Goal: Transaction & Acquisition: Book appointment/travel/reservation

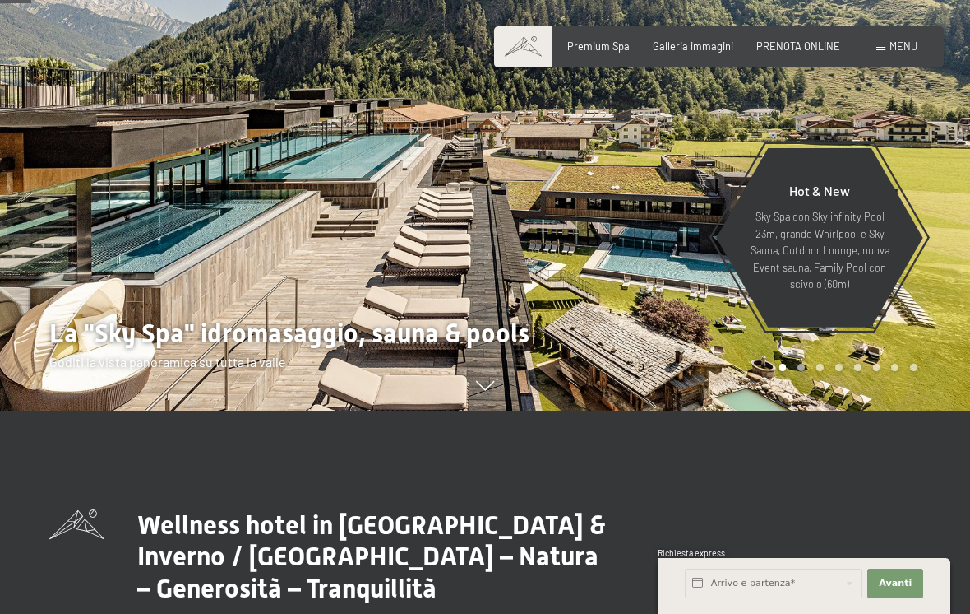
scroll to position [203, 0]
click at [752, 596] on input "text" at bounding box center [774, 583] width 178 height 30
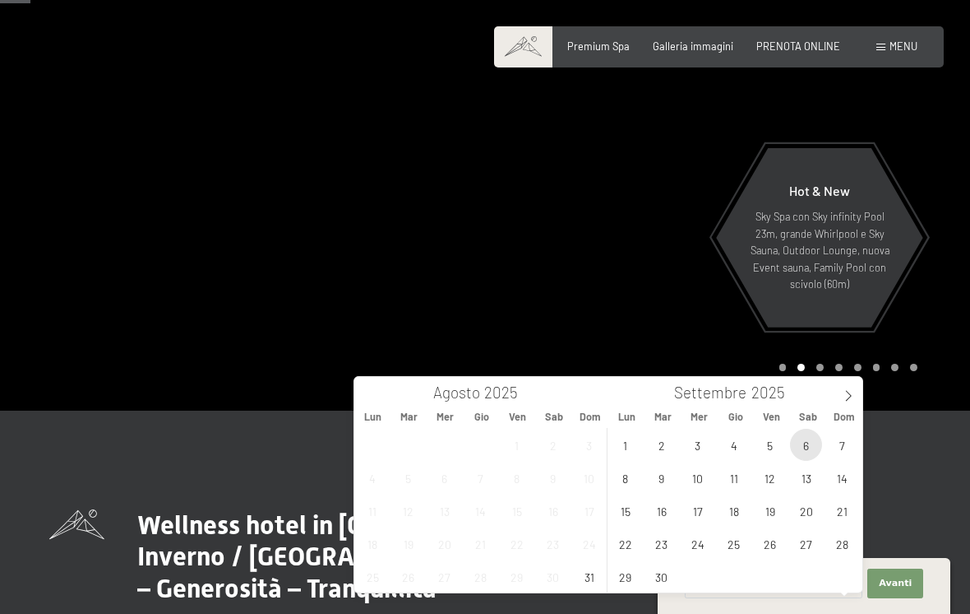
click at [808, 438] on span "6" at bounding box center [806, 444] width 32 height 32
click at [842, 439] on span "7" at bounding box center [842, 444] width 32 height 32
type input "Sab. 06/09/2025 - Dom. 07/09/2025"
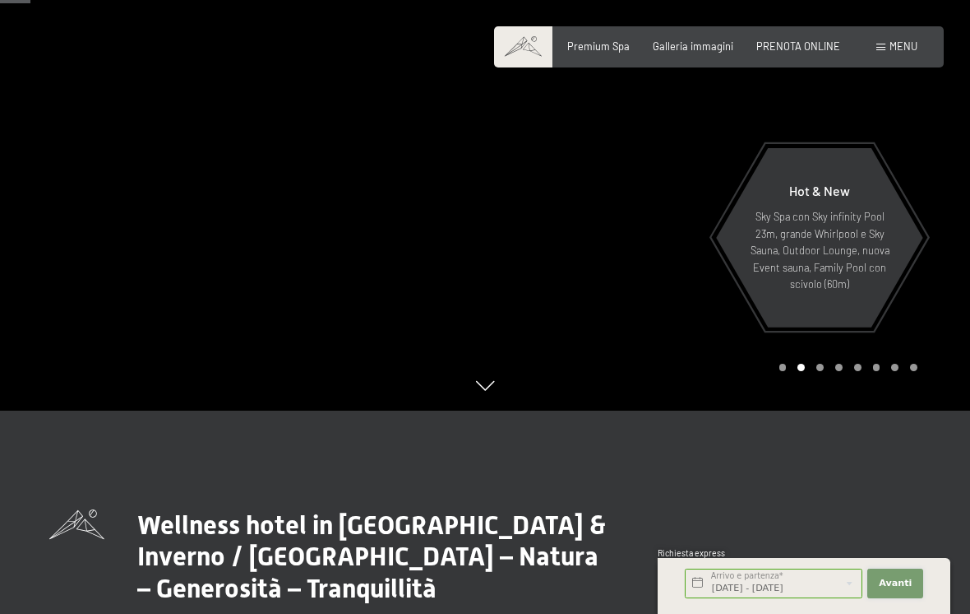
click at [893, 590] on span "Avanti" at bounding box center [895, 582] width 33 height 13
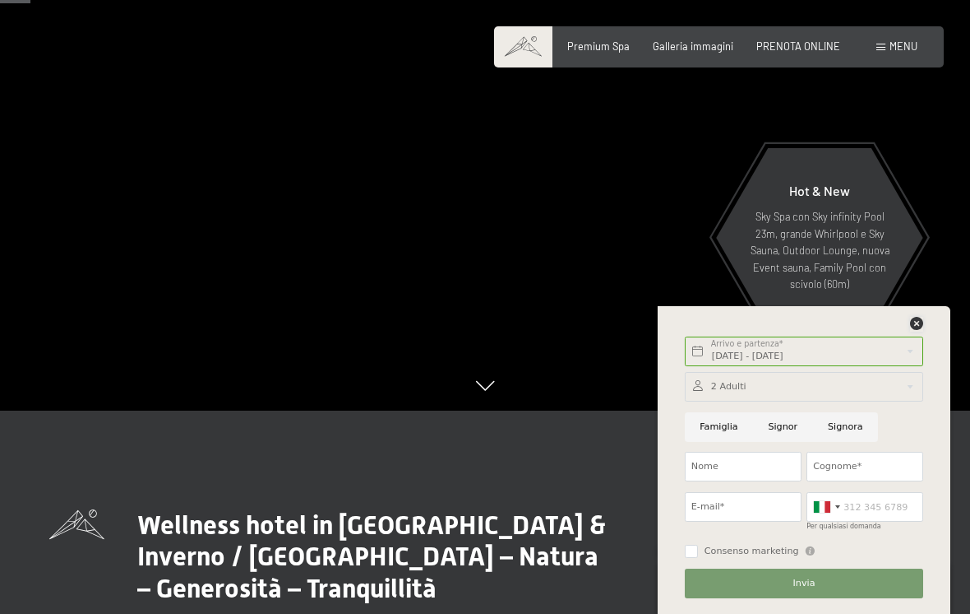
click at [914, 330] on icon at bounding box center [916, 323] width 13 height 13
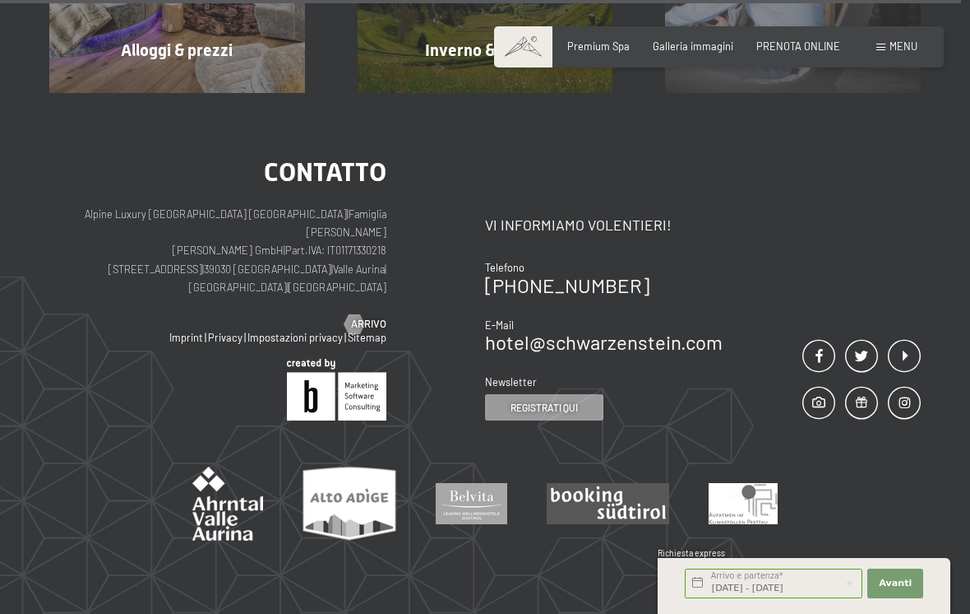
scroll to position [5934, 0]
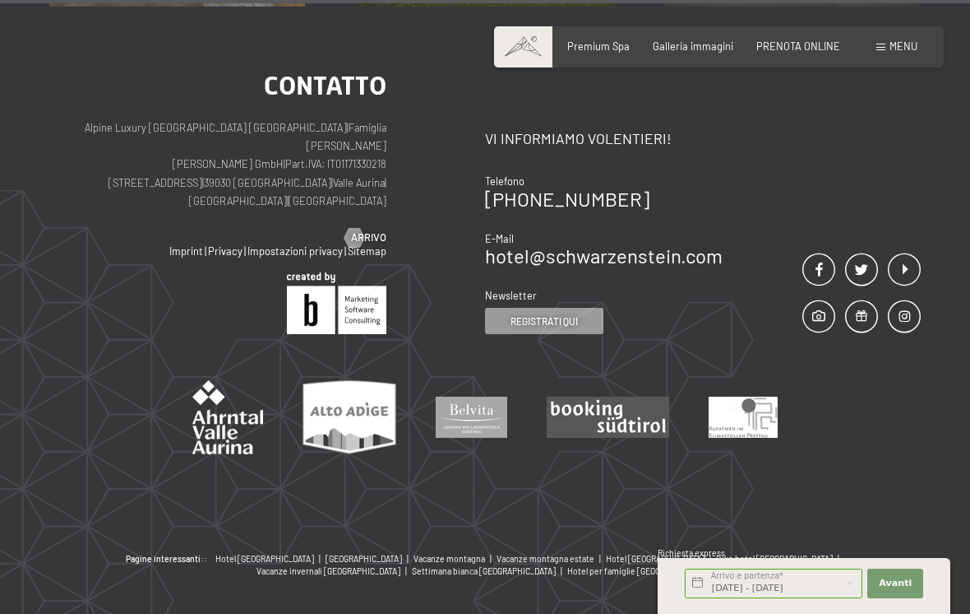
click at [815, 41] on span "PRENOTA ONLINE" at bounding box center [799, 45] width 84 height 13
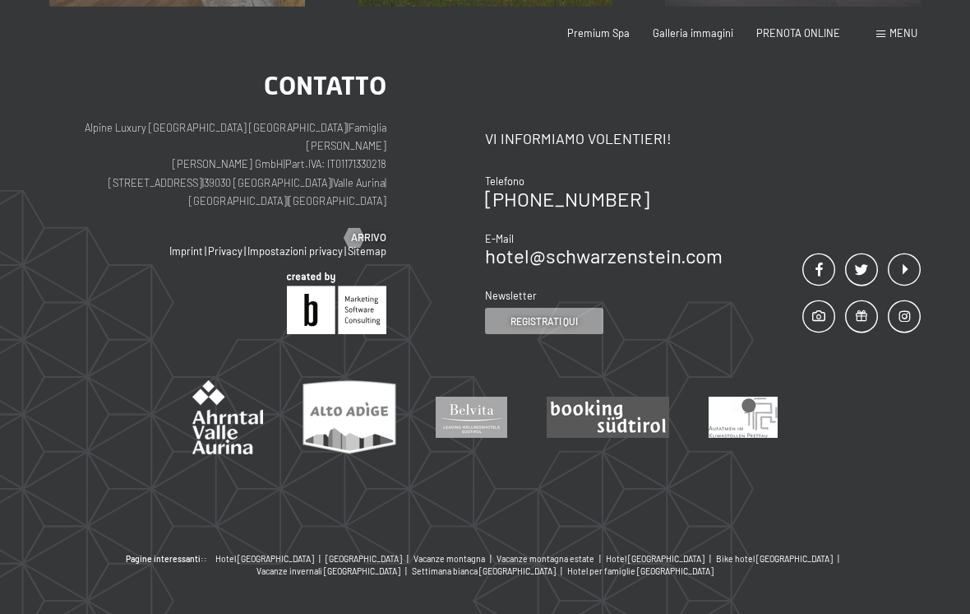
scroll to position [0, 0]
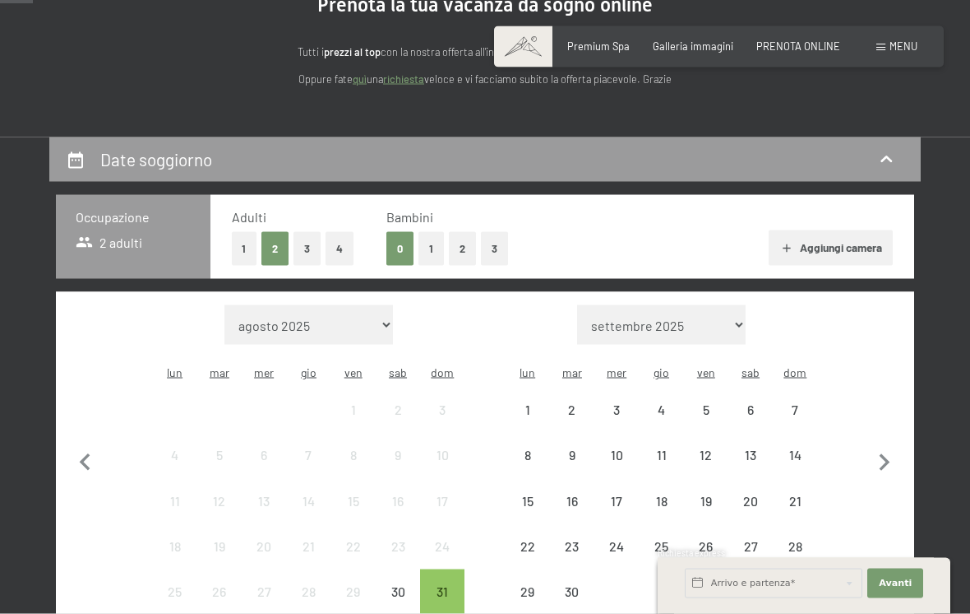
scroll to position [189, 0]
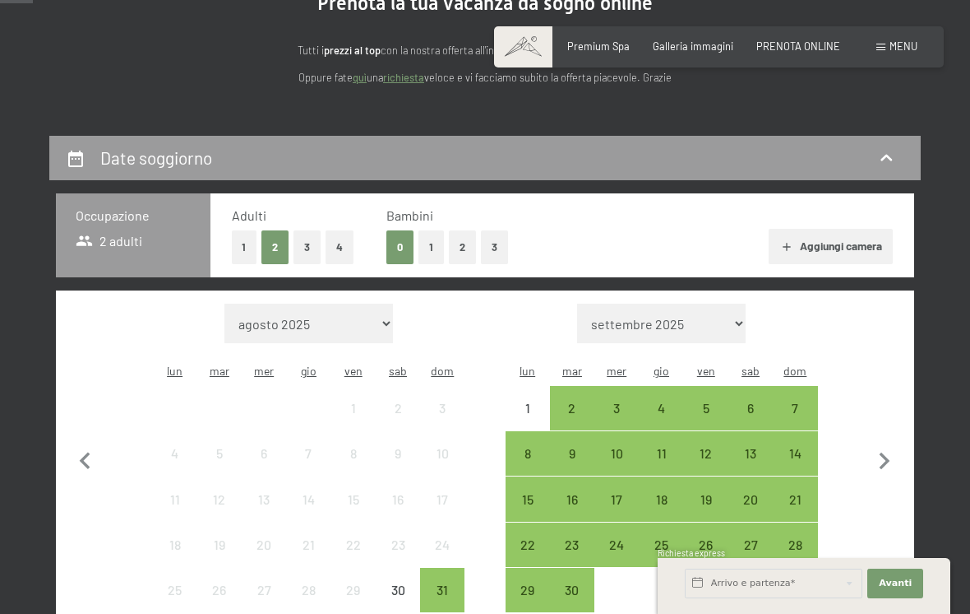
click at [753, 401] on div "6" at bounding box center [750, 421] width 41 height 41
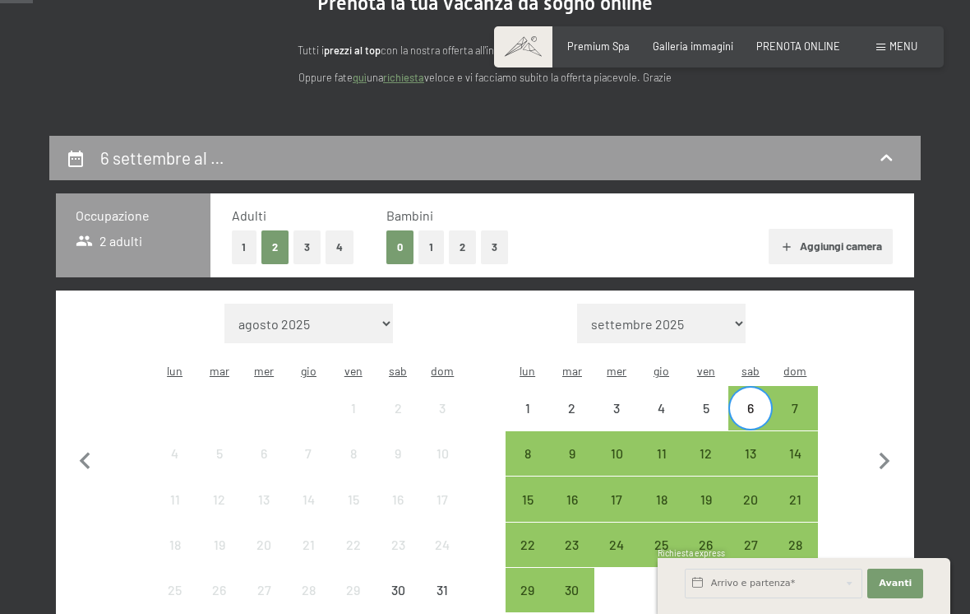
click at [791, 401] on div "7" at bounding box center [795, 421] width 41 height 41
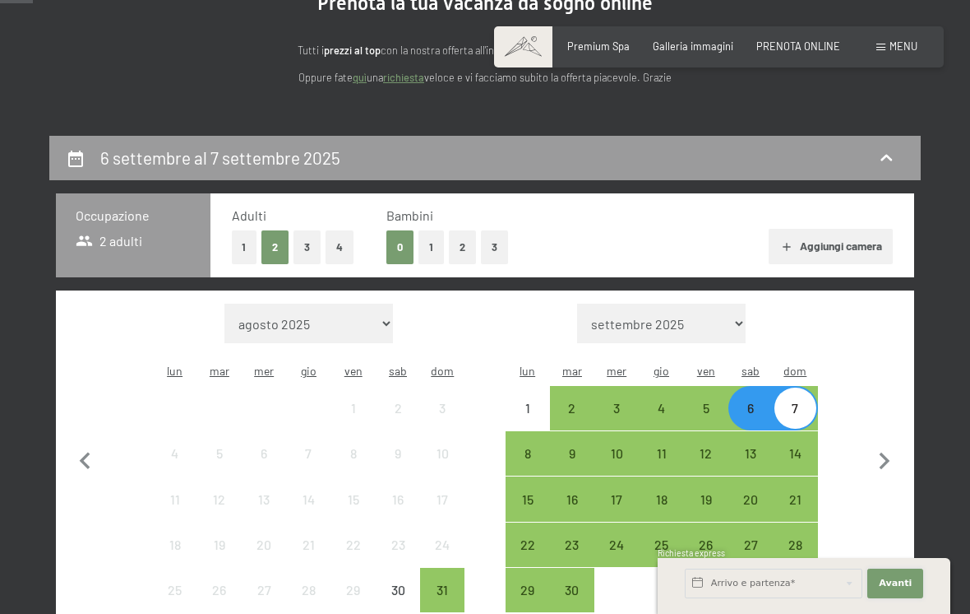
click at [902, 598] on button "Avanti Nascondere i campi dell'indirizzo" at bounding box center [896, 583] width 56 height 30
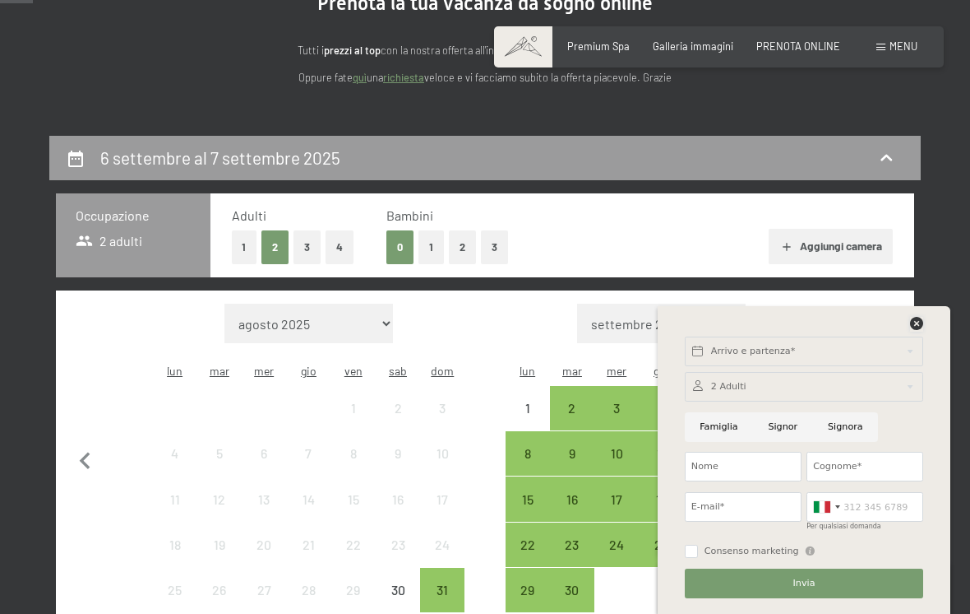
click at [920, 330] on icon at bounding box center [916, 323] width 13 height 13
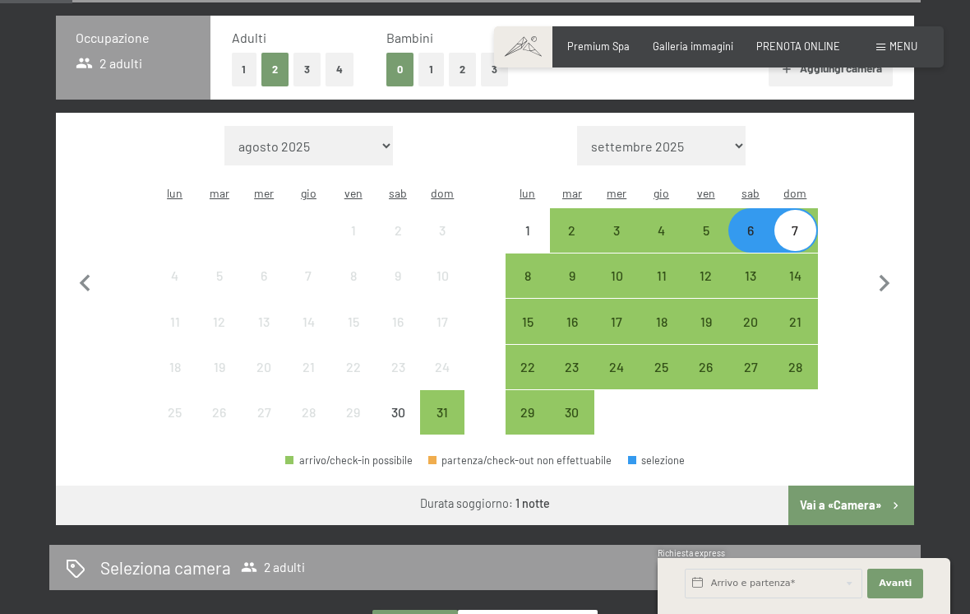
click at [869, 496] on button "Vai a «Camera»" at bounding box center [852, 504] width 126 height 39
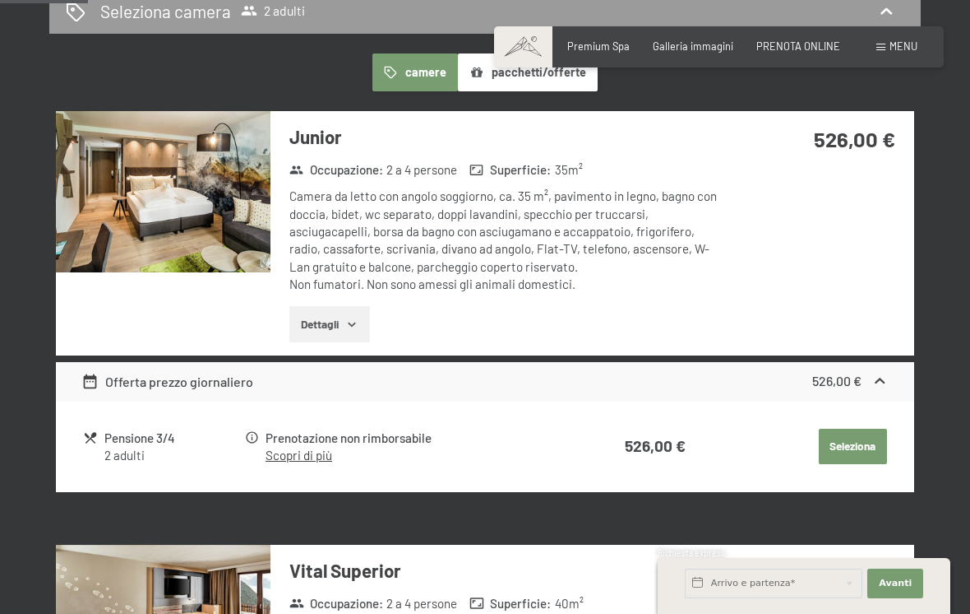
scroll to position [401, 0]
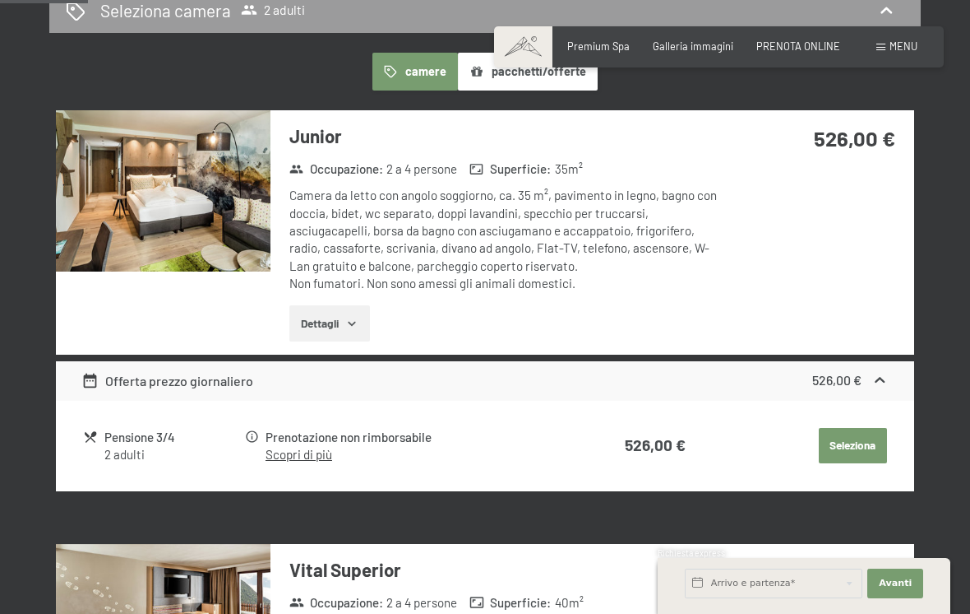
click at [322, 447] on link "Scopri di più" at bounding box center [299, 454] width 67 height 15
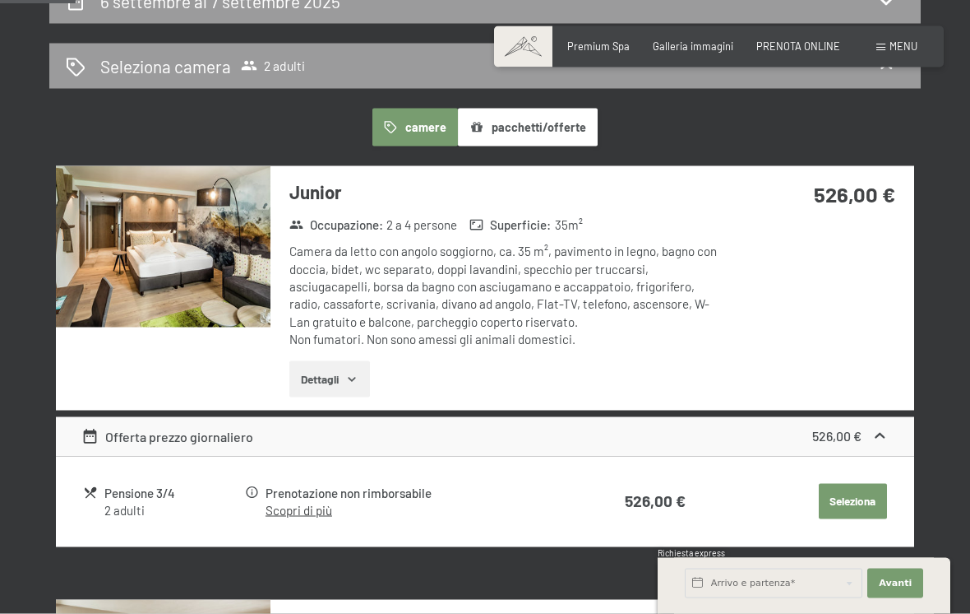
scroll to position [346, 0]
click at [352, 362] on span "Consenso marketing*" at bounding box center [388, 353] width 124 height 16
click at [317, 362] on input "Consenso marketing*" at bounding box center [309, 353] width 16 height 16
checkbox input "false"
click at [363, 375] on button "Dettagli" at bounding box center [329, 378] width 80 height 36
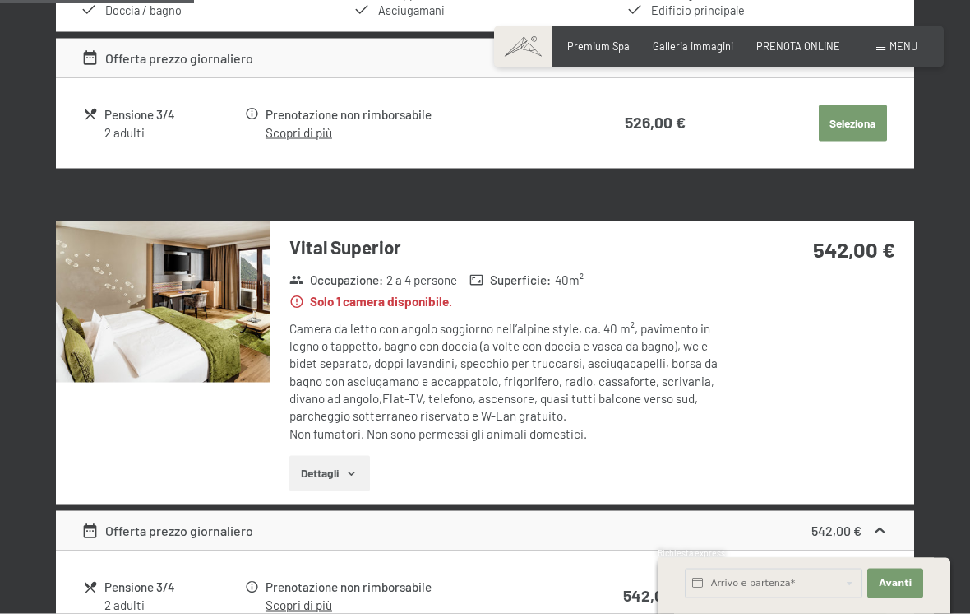
scroll to position [923, 0]
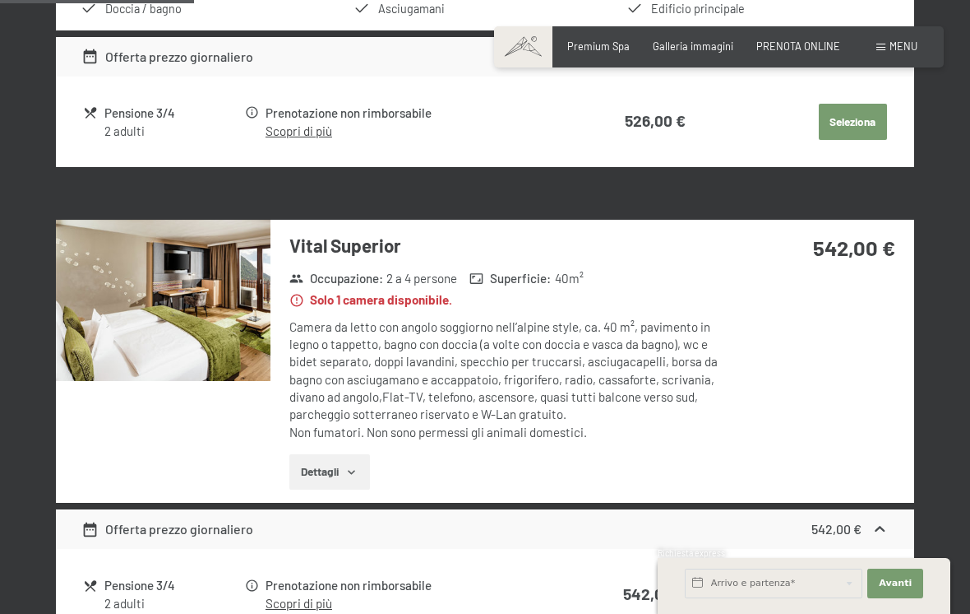
click at [369, 454] on button "Dettagli" at bounding box center [329, 472] width 80 height 36
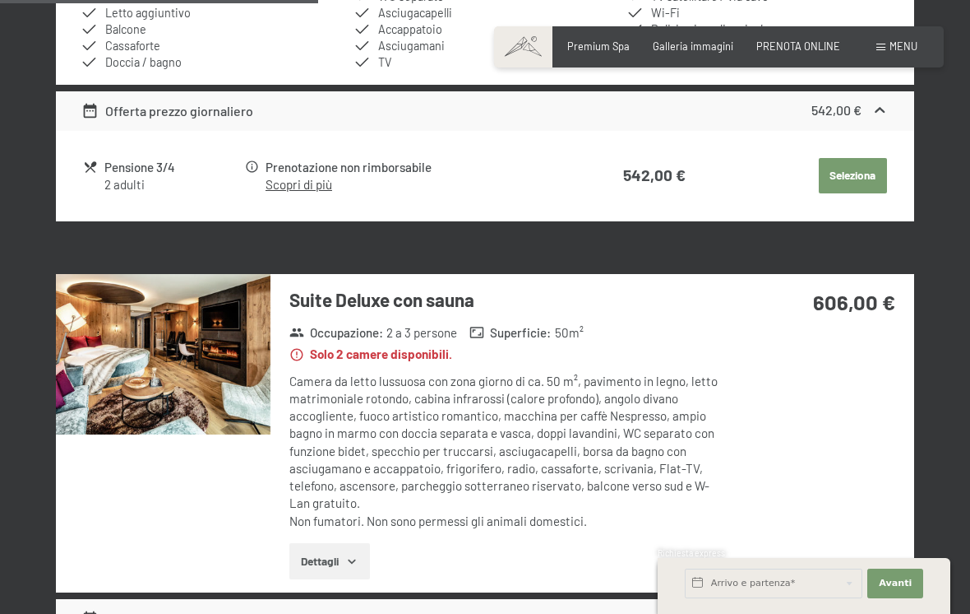
scroll to position [1582, 0]
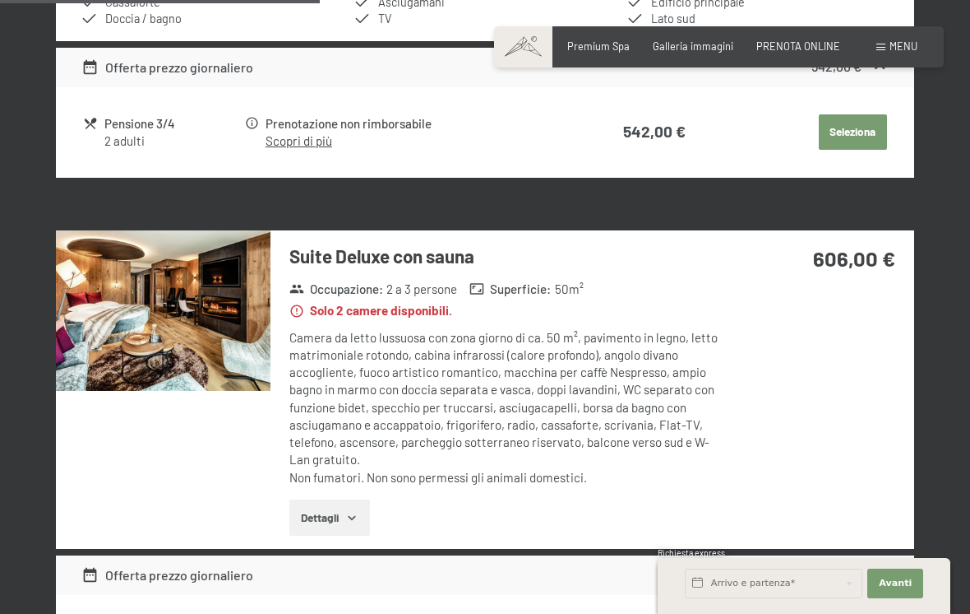
click at [350, 511] on icon "button" at bounding box center [351, 517] width 13 height 13
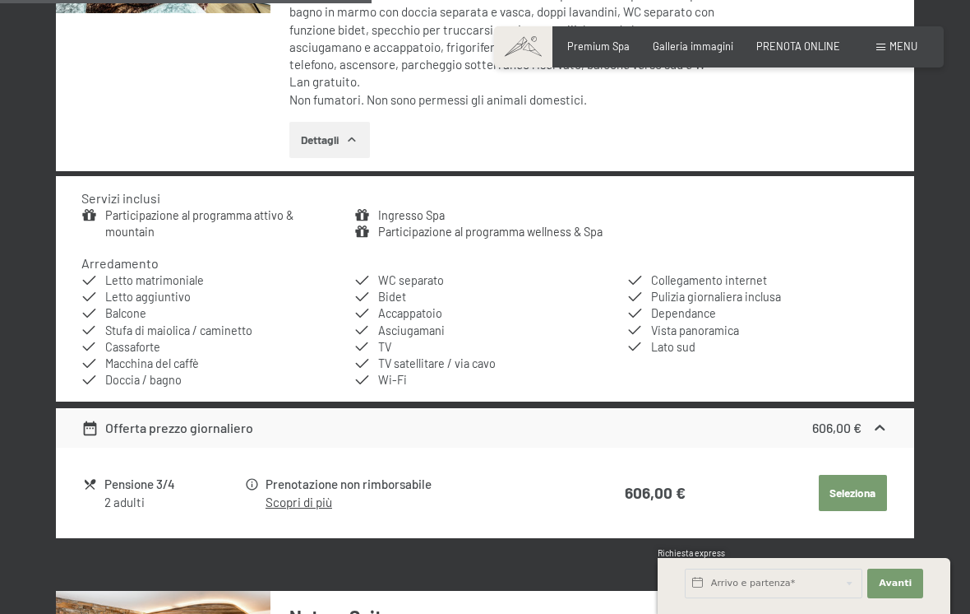
scroll to position [1966, 0]
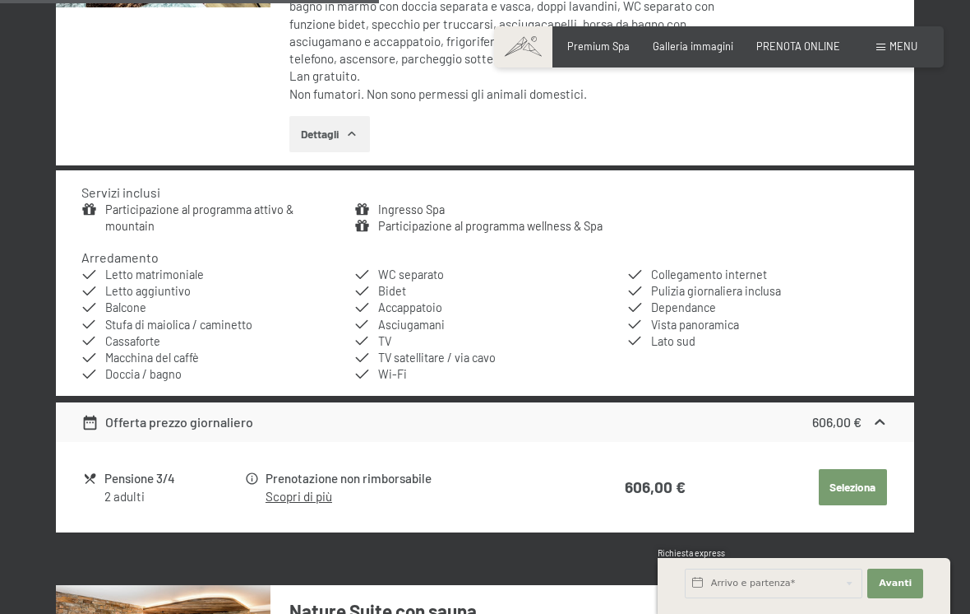
click at [877, 419] on icon at bounding box center [880, 422] width 10 height 6
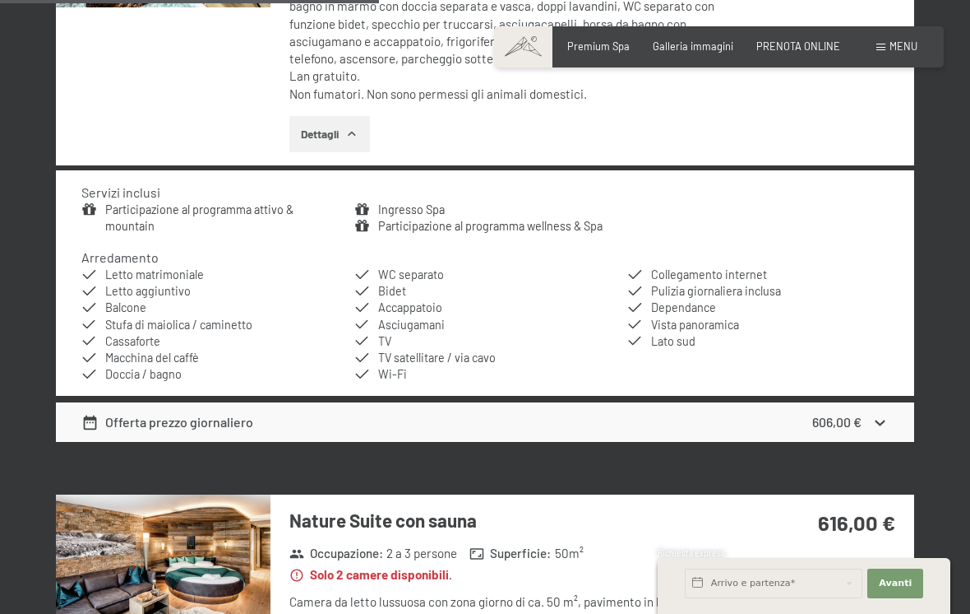
click at [877, 419] on icon at bounding box center [880, 422] width 10 height 6
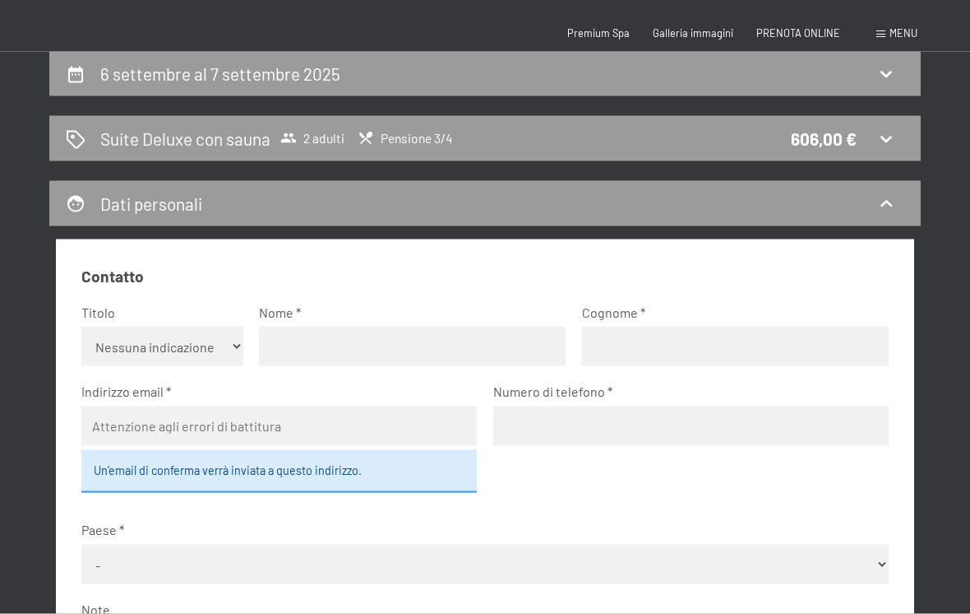
scroll to position [0, 0]
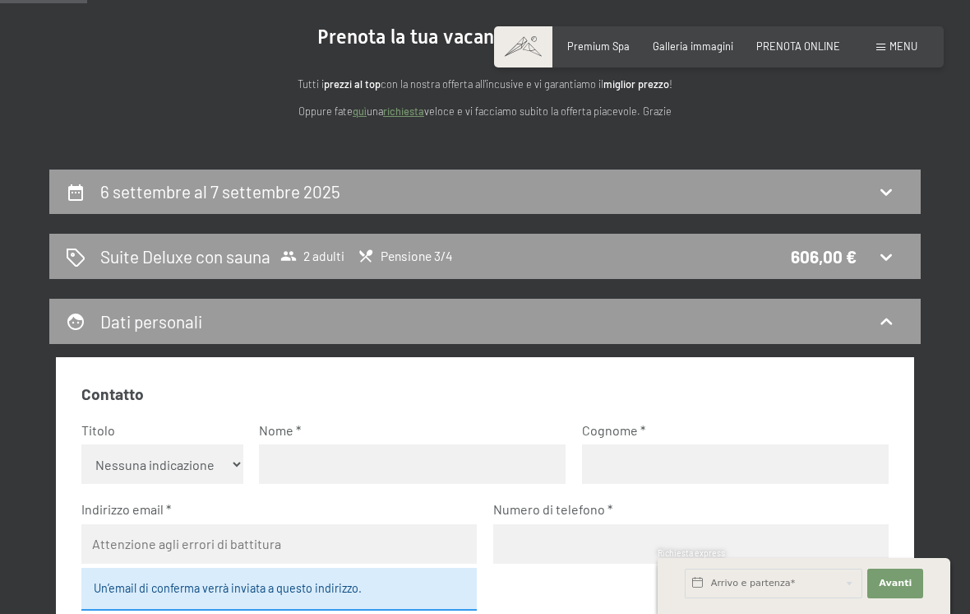
click at [884, 260] on icon at bounding box center [887, 257] width 20 height 20
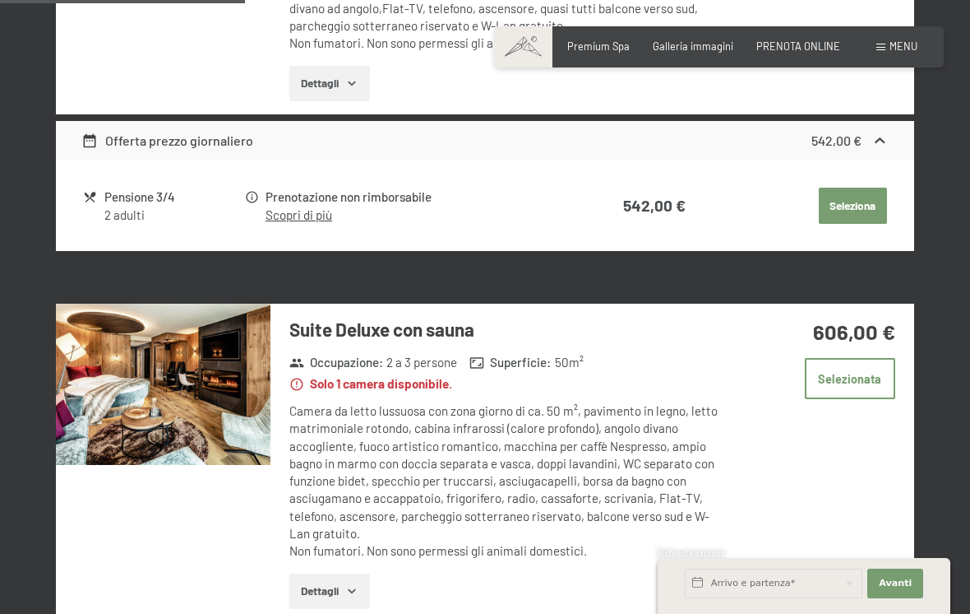
scroll to position [1113, 0]
click at [225, 408] on img at bounding box center [163, 384] width 215 height 161
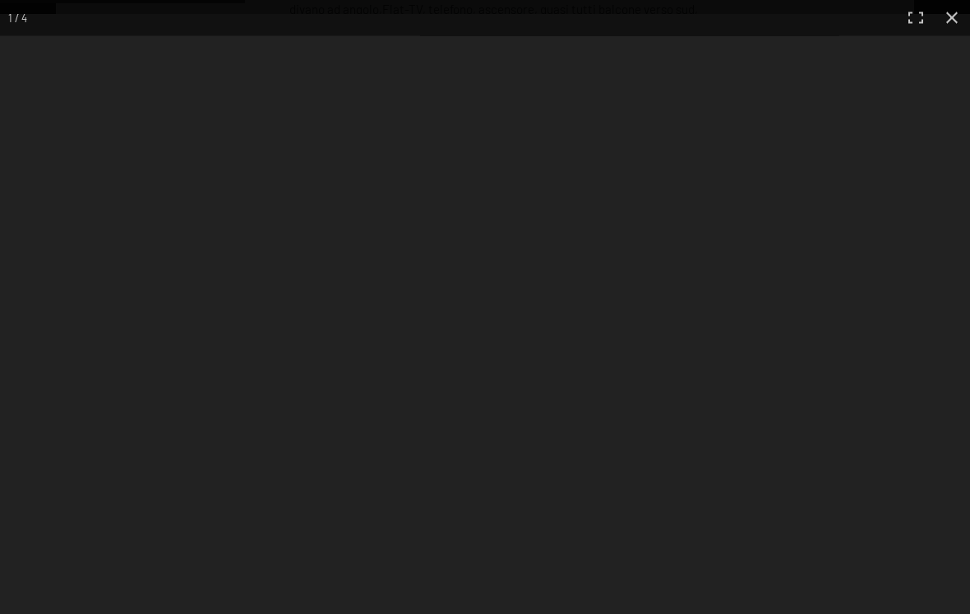
scroll to position [1114, 0]
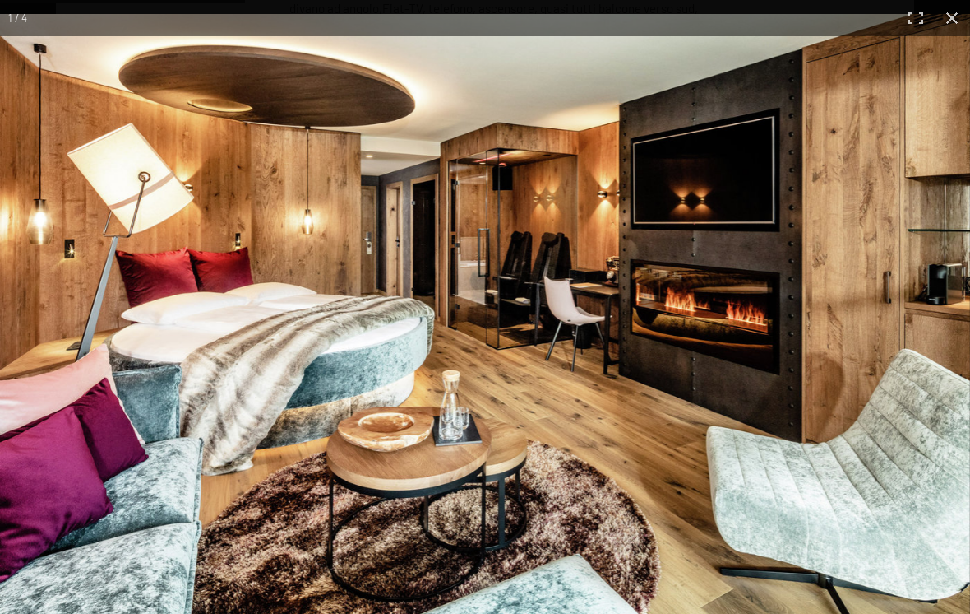
click at [119, 585] on img at bounding box center [485, 319] width 970 height 611
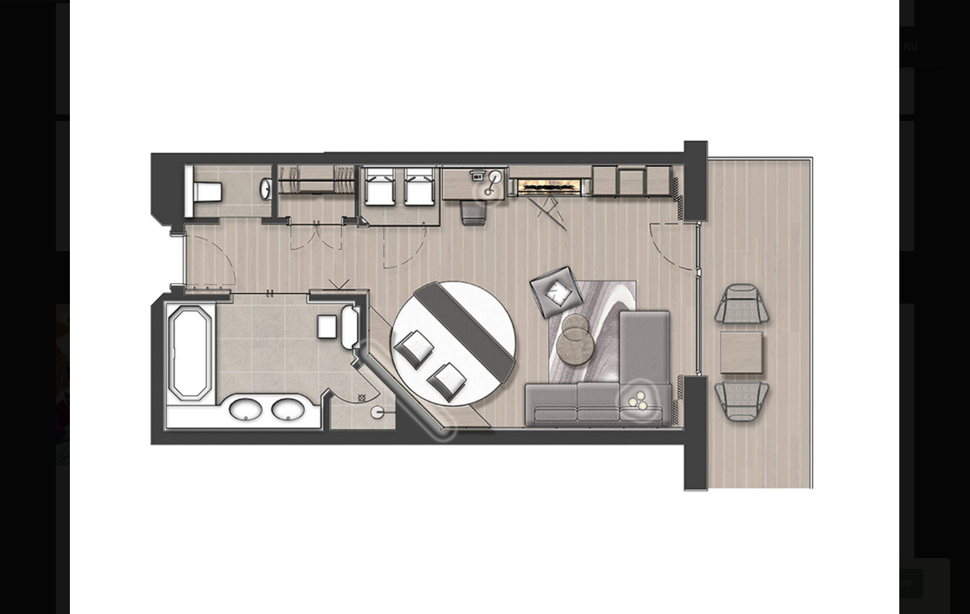
click at [847, 90] on img at bounding box center [485, 319] width 830 height 639
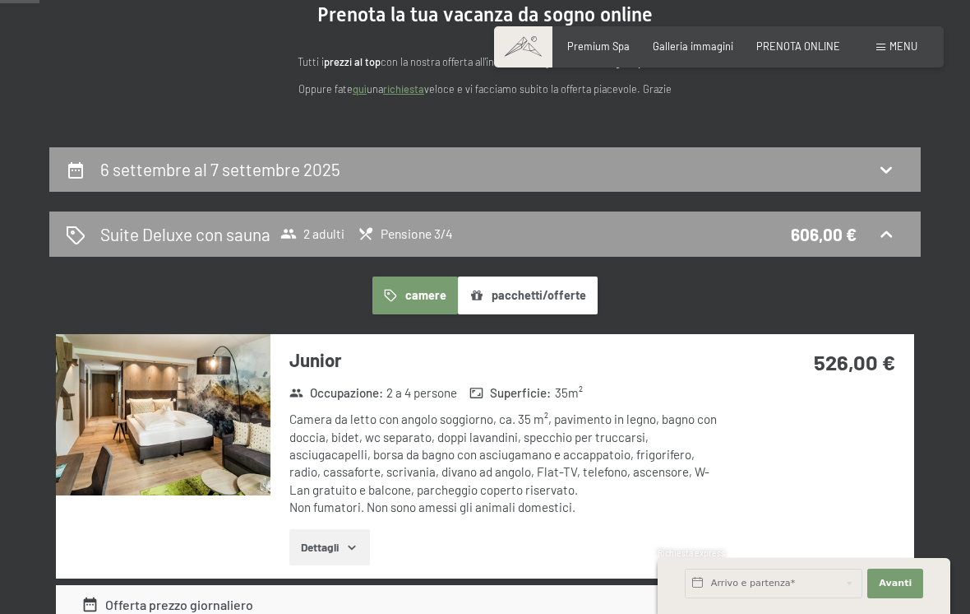
scroll to position [178, 0]
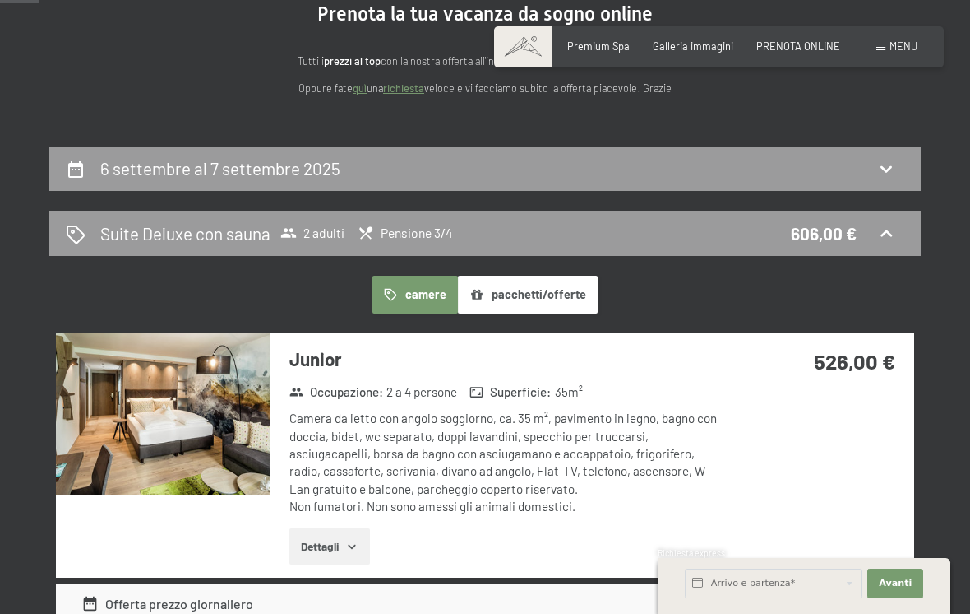
click at [549, 294] on button "pacchetti/offerte" at bounding box center [528, 294] width 140 height 38
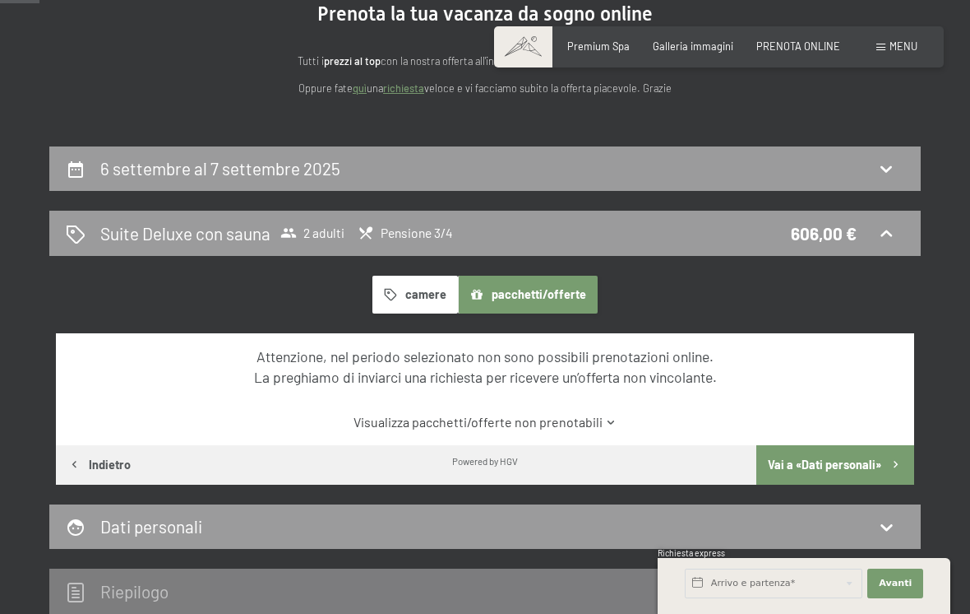
click at [818, 448] on button "Vai a «Dati personali»" at bounding box center [836, 464] width 158 height 39
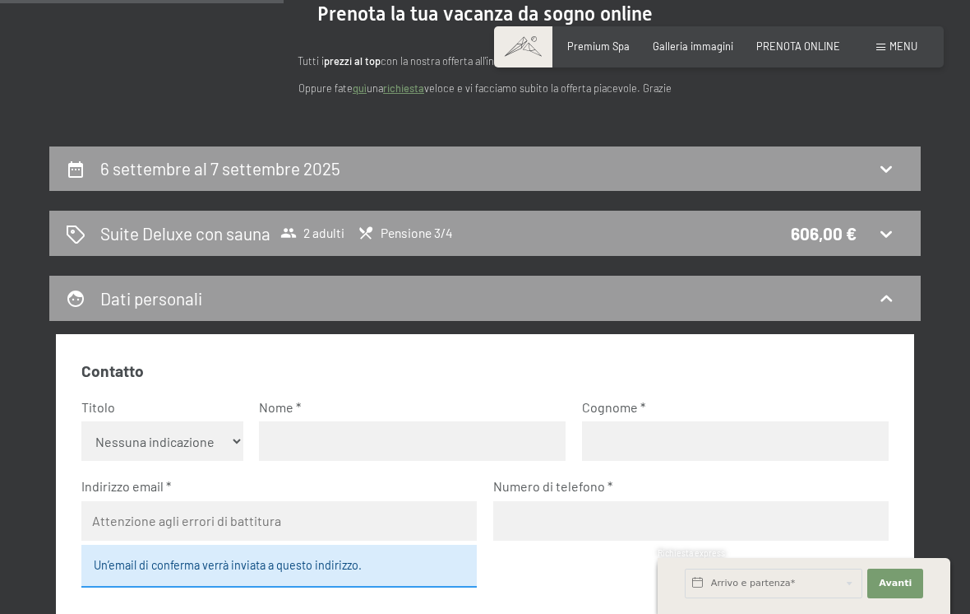
scroll to position [323, 0]
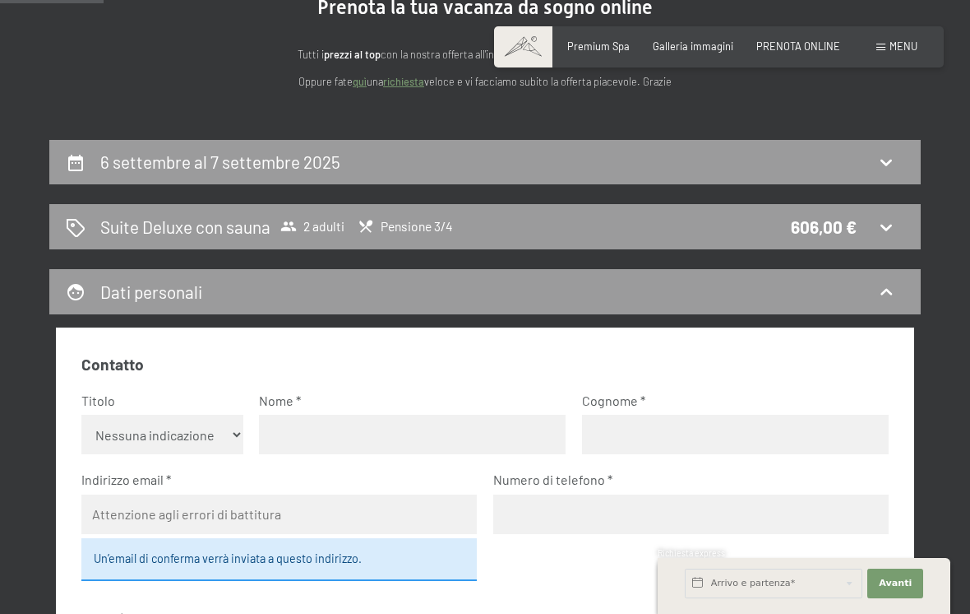
click at [632, 224] on div "Suite Deluxe con sauna 2 adulti Pensione 3/4 606,00 €" at bounding box center [485, 227] width 839 height 24
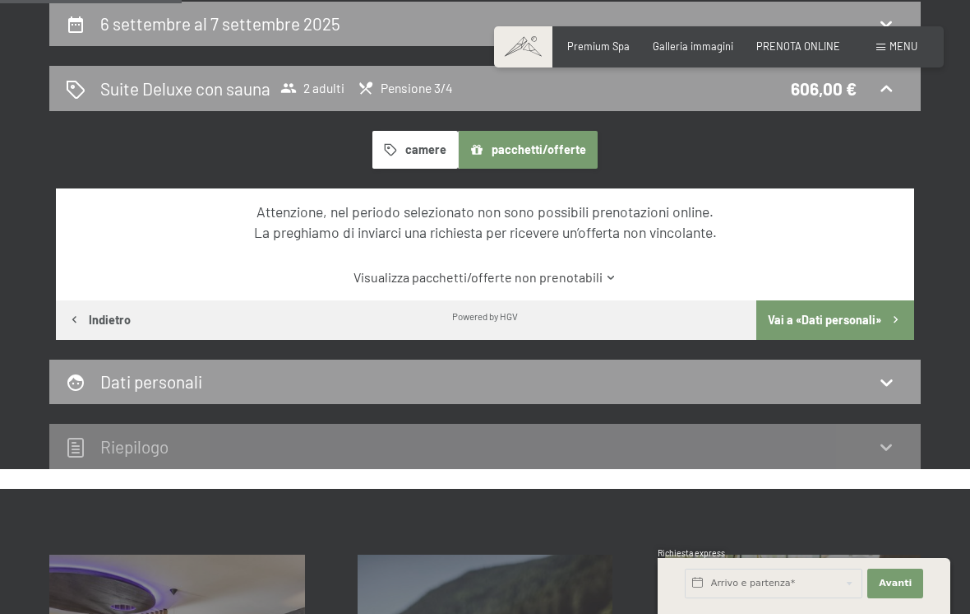
click at [640, 392] on div "Dati personali" at bounding box center [485, 381] width 872 height 45
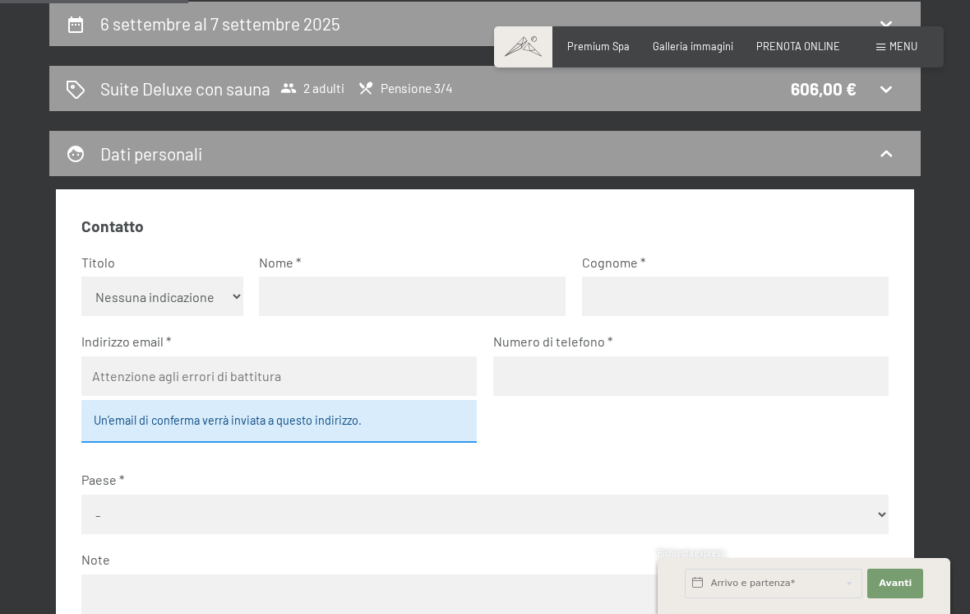
scroll to position [349, 0]
